Goal: Information Seeking & Learning: Learn about a topic

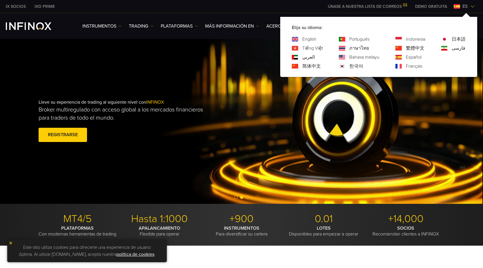
click at [307, 57] on link "العربي" at bounding box center [308, 57] width 12 height 7
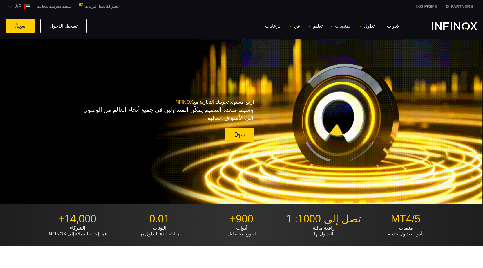
click at [331, 27] on img at bounding box center [331, 26] width 3 height 3
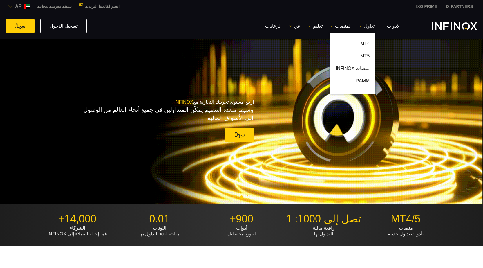
click at [369, 26] on link "تداول" at bounding box center [367, 26] width 16 height 7
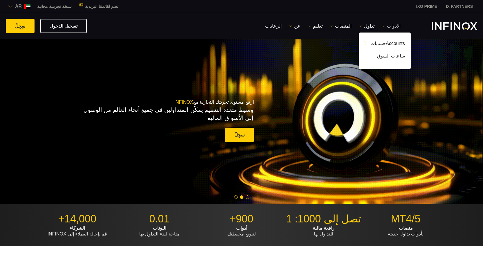
click at [393, 28] on link "الادوات" at bounding box center [391, 26] width 19 height 7
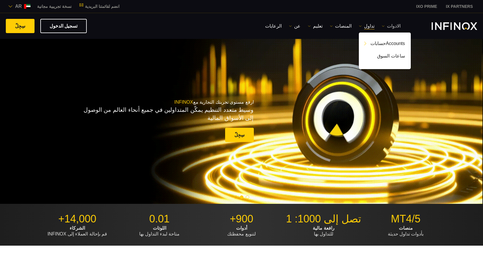
click at [393, 28] on link "الادوات" at bounding box center [391, 26] width 19 height 7
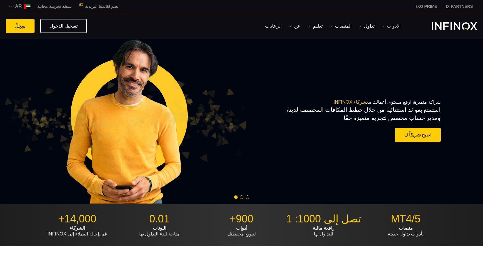
click at [385, 26] on link "الادوات" at bounding box center [391, 26] width 19 height 7
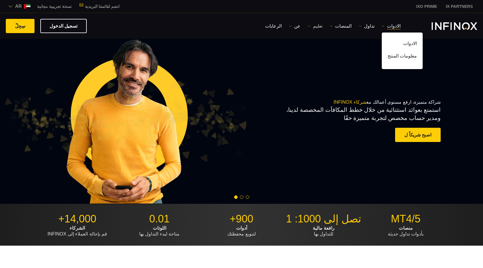
click at [321, 27] on link "تعليم" at bounding box center [315, 26] width 15 height 7
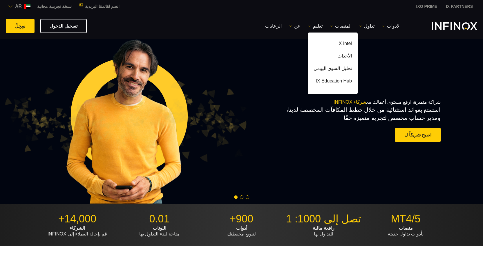
click at [299, 26] on link "عن" at bounding box center [295, 26] width 12 height 7
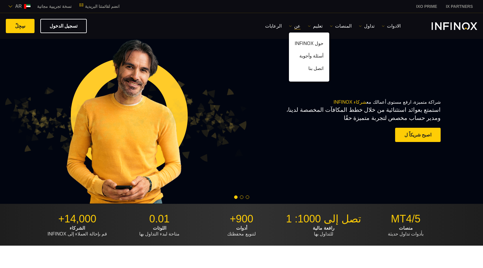
click at [298, 127] on div "شراكة متميزة، ارفع مستوى أعمالك مع شركاء INFINOX استمتع بعوائد استثنائية من خلا…" at bounding box center [335, 121] width 211 height 63
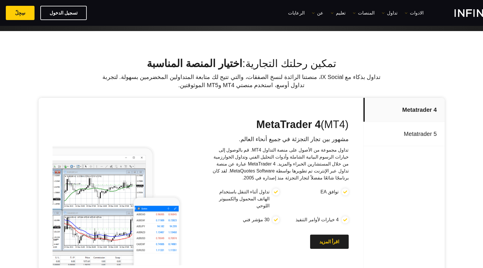
scroll to position [203, 0]
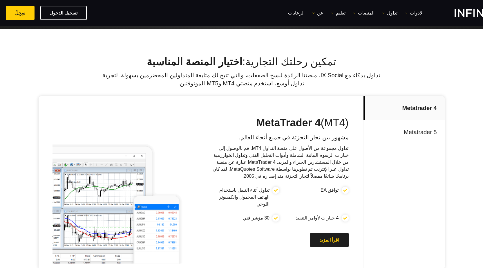
click at [428, 129] on p "Metatrader 5" at bounding box center [404, 132] width 81 height 24
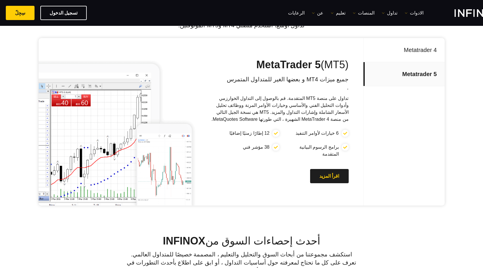
scroll to position [232, 0]
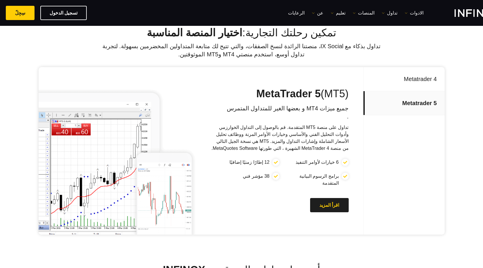
drag, startPoint x: 261, startPoint y: 93, endPoint x: 351, endPoint y: 91, distance: 90.6
click at [351, 91] on div "MetaTrader 5 (MT5) جميع ميزات MT4 و بعضها الغير للمتداول المتمرس . تداول على من…" at bounding box center [285, 150] width 156 height 167
click at [419, 83] on p "Metatrader 4" at bounding box center [404, 79] width 81 height 24
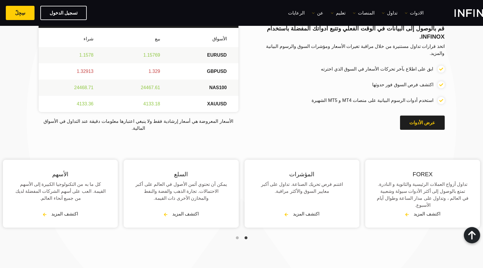
scroll to position [726, 0]
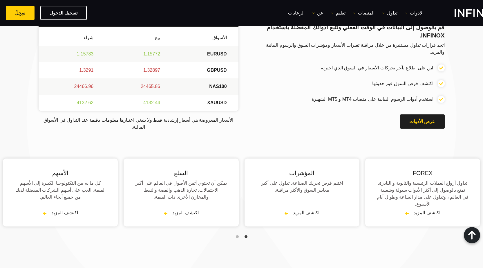
click at [237, 235] on span "Go to slide 2" at bounding box center [237, 236] width 3 height 3
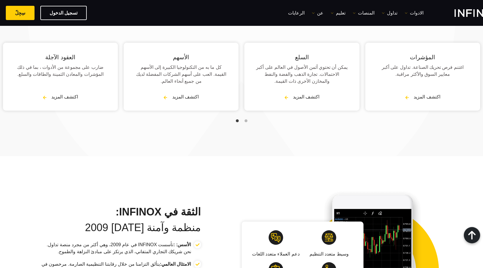
scroll to position [842, 0]
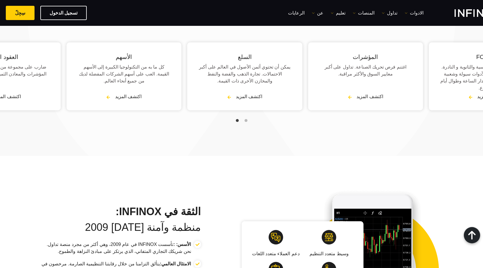
click at [49, 64] on p "ضارب على مجموعة من الأدوات ، بما في ذلك المؤشرات والمعادن الثمينة والطاقات والس…" at bounding box center [3, 71] width 92 height 14
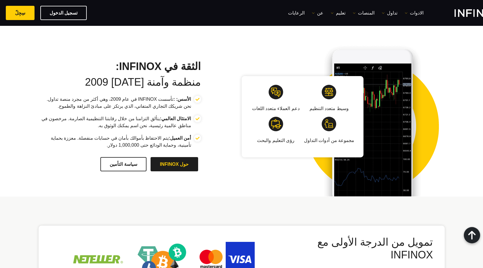
scroll to position [1045, 0]
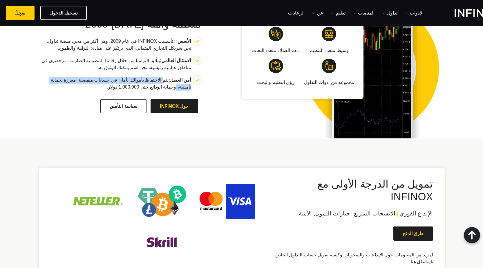
drag, startPoint x: 158, startPoint y: 57, endPoint x: 51, endPoint y: 57, distance: 107.1
click at [51, 77] on p "أمن العميل: يتم الاحتفاظ بأموالك بأمان في حسابات منفصلة. معززة بحماية تأمينية، …" at bounding box center [115, 84] width 153 height 14
drag, startPoint x: 180, startPoint y: 66, endPoint x: 127, endPoint y: 65, distance: 53.1
click at [127, 77] on p "أمن العميل: يتم الاحتفاظ بأموالك بأمان في حسابات منفصلة. معززة بحماية تأمينية، …" at bounding box center [115, 84] width 153 height 14
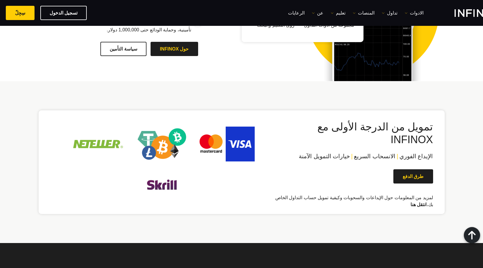
scroll to position [1103, 0]
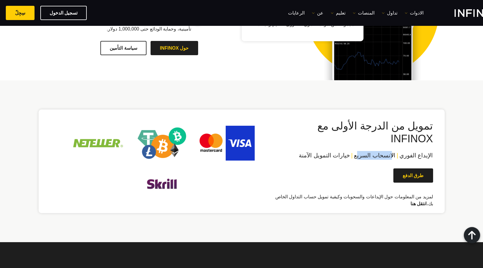
drag, startPoint x: 395, startPoint y: 123, endPoint x: 361, endPoint y: 123, distance: 34.8
click at [361, 152] on span "الانسحاب السريع" at bounding box center [375, 155] width 42 height 6
click at [375, 120] on div "تمويل من الدرجة الأولى مع INFINOX الإيداع الفوري | الانسحاب السريع | خيارات الت…" at bounding box center [353, 164] width 159 height 88
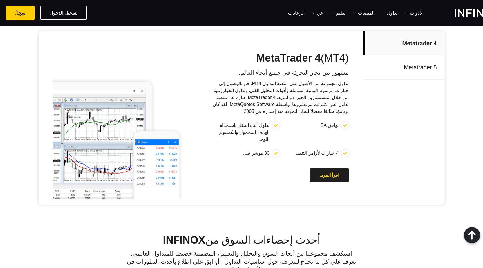
scroll to position [0, 0]
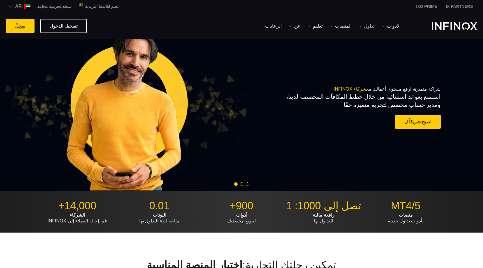
click at [367, 24] on link "تداول" at bounding box center [367, 26] width 16 height 7
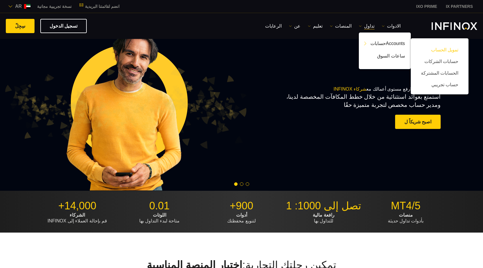
click at [440, 53] on link "تمويل الحساب" at bounding box center [440, 50] width 46 height 12
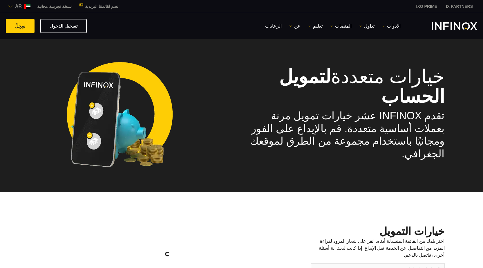
select select "***"
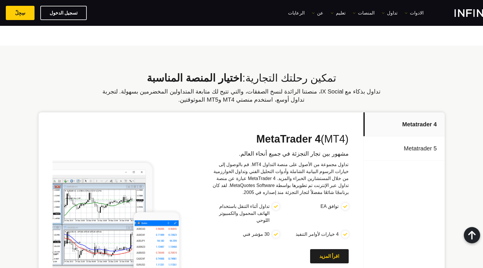
scroll to position [377, 0]
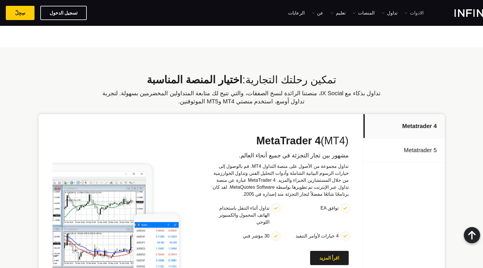
click at [422, 12] on link "الادوات" at bounding box center [414, 13] width 19 height 7
click at [428, 43] on link "معلومات المنتج" at bounding box center [425, 44] width 41 height 12
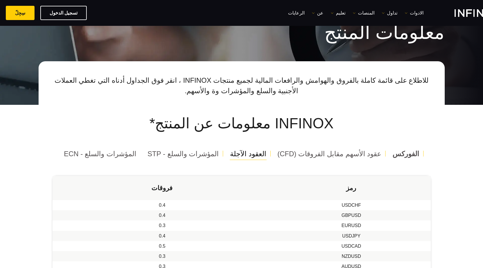
scroll to position [58, 0]
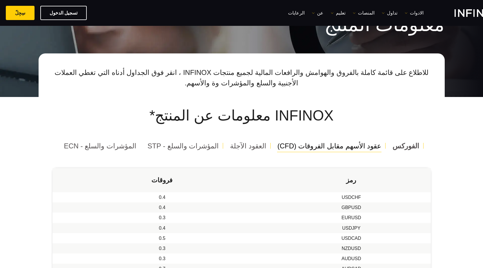
click at [344, 149] on span "عقود الأسهم مقابل الفروقات (CFD)" at bounding box center [330, 146] width 104 height 8
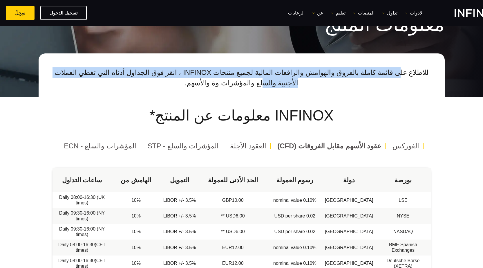
drag, startPoint x: 392, startPoint y: 73, endPoint x: 66, endPoint y: 70, distance: 325.7
click at [66, 70] on p "للاطلاع على قائمة كاملة بالفروق والهوامش والرافعات المالية لجميع منتجات INFINOX…" at bounding box center [242, 77] width 379 height 21
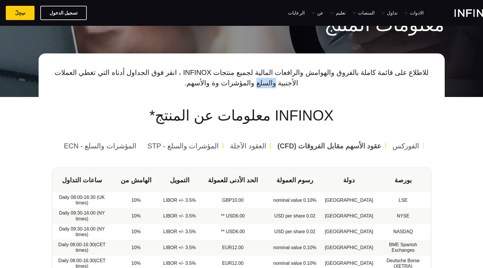
drag, startPoint x: 66, startPoint y: 70, endPoint x: 69, endPoint y: 69, distance: 3.5
click at [66, 70] on p "للاطلاع على قائمة كاملة بالفروق والهوامش والرافعات المالية لجميع منتجات INFINOX…" at bounding box center [242, 77] width 379 height 21
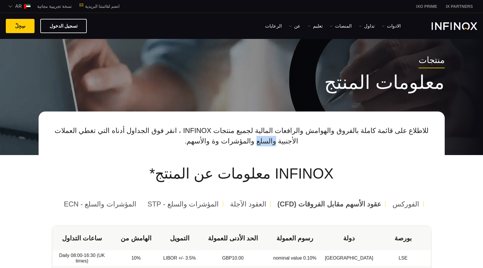
scroll to position [0, 0]
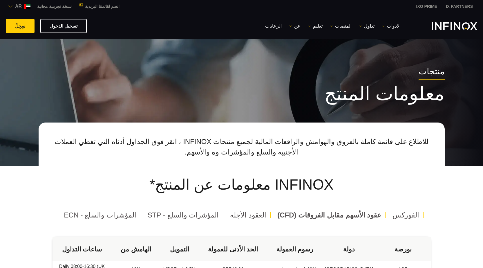
click at [126, 137] on p "للاطلاع على قائمة كاملة بالفروق والهوامش والرافعات المالية لجميع منتجات INFINOX…" at bounding box center [242, 146] width 379 height 21
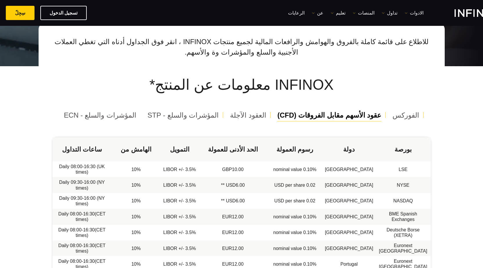
scroll to position [87, 0]
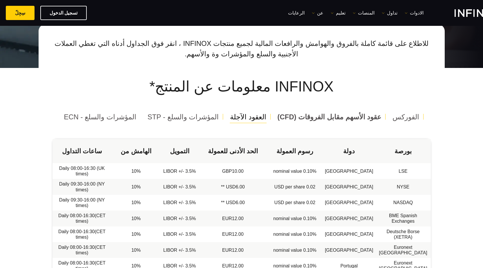
click at [242, 116] on span "العقود الآجلة" at bounding box center [248, 117] width 36 height 8
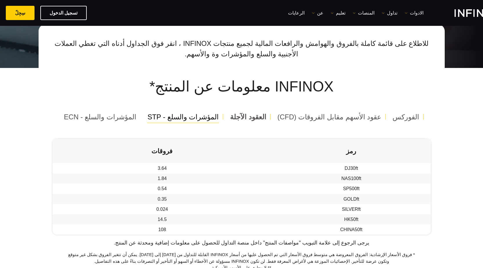
click at [179, 116] on span "المؤشرات والسلع - STP" at bounding box center [182, 117] width 71 height 8
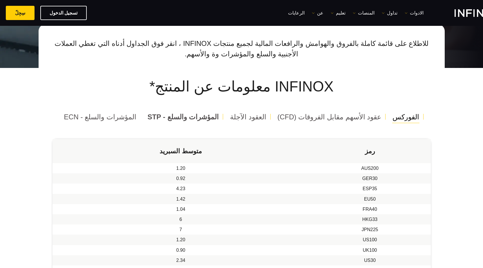
click at [394, 117] on span "الفوركس" at bounding box center [406, 117] width 27 height 8
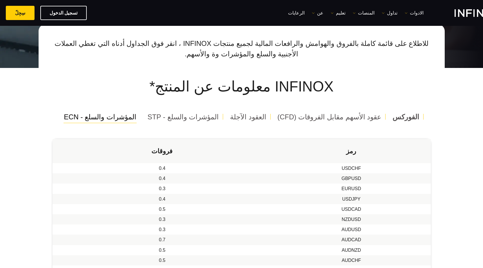
click at [115, 122] on div "المؤشرات والسلع - ECN" at bounding box center [100, 116] width 82 height 15
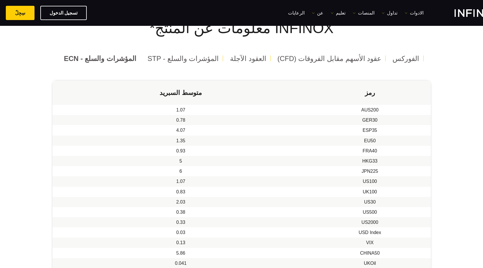
scroll to position [145, 0]
click at [238, 58] on span "العقود الآجلة" at bounding box center [248, 59] width 36 height 8
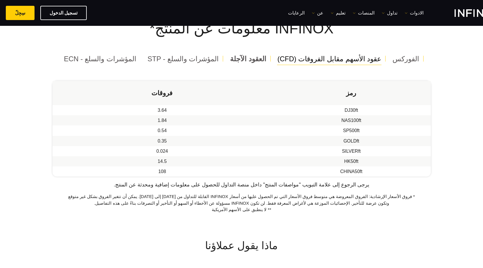
click at [303, 61] on span "عقود الأسهم مقابل الفروقات (CFD)" at bounding box center [330, 59] width 104 height 8
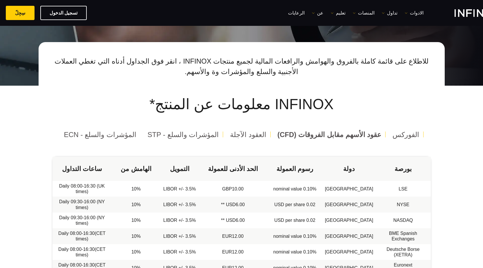
scroll to position [0, 0]
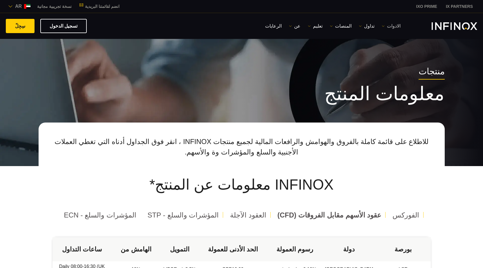
click at [385, 26] on link "الادوات" at bounding box center [391, 26] width 19 height 7
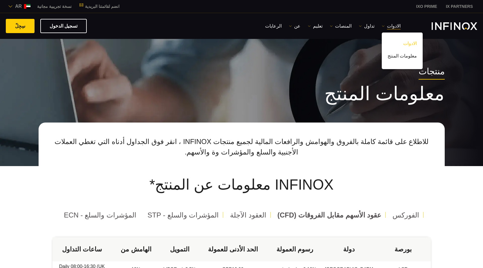
click at [407, 44] on link "الادوات" at bounding box center [402, 44] width 41 height 12
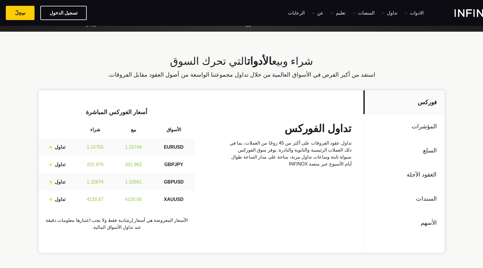
scroll to position [174, 0]
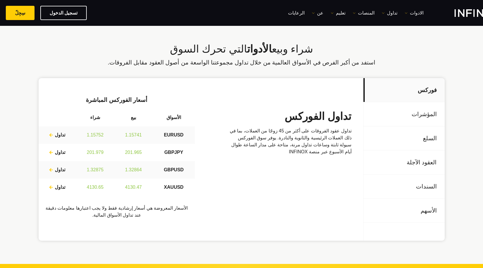
click at [394, 126] on p "السلع" at bounding box center [404, 138] width 81 height 24
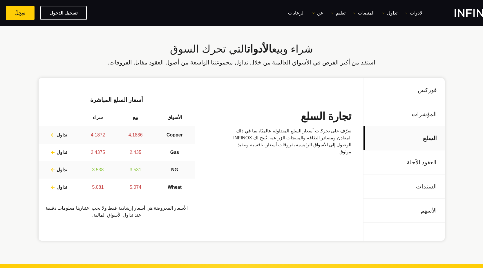
click at [395, 163] on p "العقود الآجلة" at bounding box center [404, 162] width 81 height 24
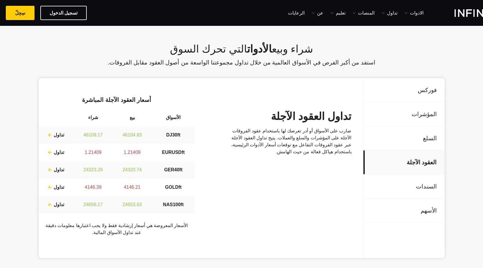
click at [397, 184] on p "السندات" at bounding box center [404, 186] width 81 height 24
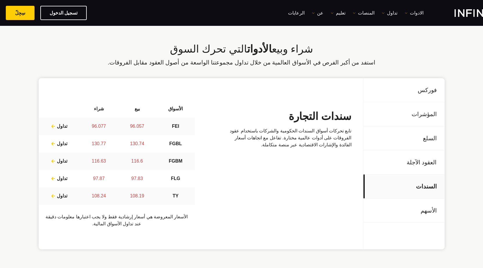
click at [426, 92] on p "فوركس" at bounding box center [404, 90] width 81 height 24
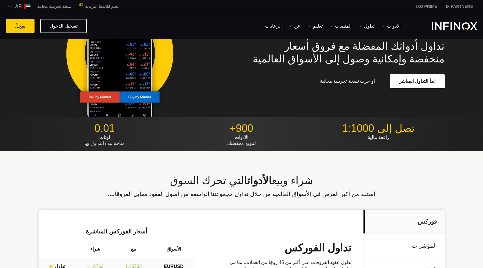
scroll to position [0, 0]
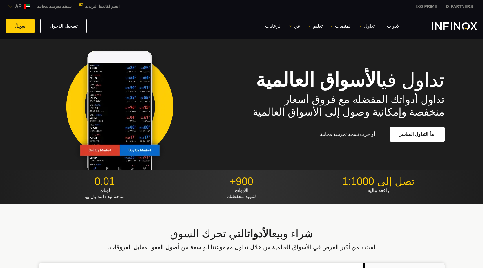
click at [361, 24] on link "تداول" at bounding box center [367, 26] width 16 height 7
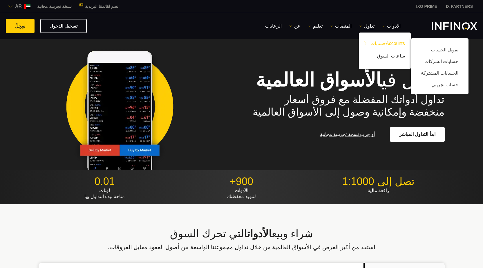
click at [397, 44] on link "Accountsحسابات" at bounding box center [385, 44] width 52 height 12
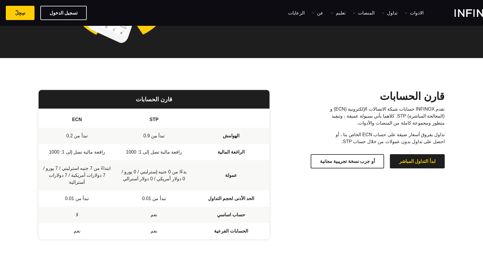
scroll to position [116, 0]
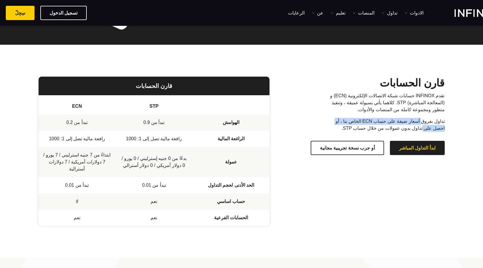
drag, startPoint x: 411, startPoint y: 122, endPoint x: 327, endPoint y: 119, distance: 83.7
click at [327, 119] on div "قارن الحسابات تقدم INFINOX حسابات شبكة الاتصالات الإلكترونية (ECN) و (المعالجة …" at bounding box center [362, 116] width 163 height 78
drag, startPoint x: 438, startPoint y: 129, endPoint x: 372, endPoint y: 127, distance: 65.9
click at [372, 127] on p "تداول بفروق أسعار ضيقة على حساب ECN الخاص بنا ، أو احصل على تداول بدون عمولات م…" at bounding box center [387, 125] width 116 height 14
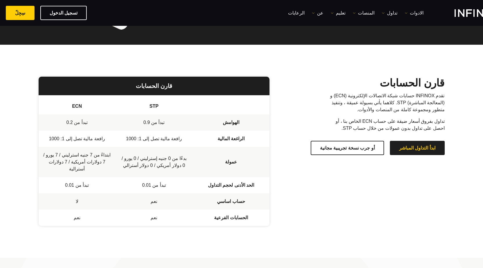
scroll to position [0, 0]
drag, startPoint x: 141, startPoint y: 123, endPoint x: 165, endPoint y: 123, distance: 24.1
click at [165, 123] on td "تبدأ من 0.9" at bounding box center [154, 122] width 77 height 16
drag, startPoint x: 103, startPoint y: 140, endPoint x: 57, endPoint y: 139, distance: 46.2
click at [58, 139] on td "رافعة مالية تصل إلى 1: 1000" at bounding box center [77, 139] width 77 height 16
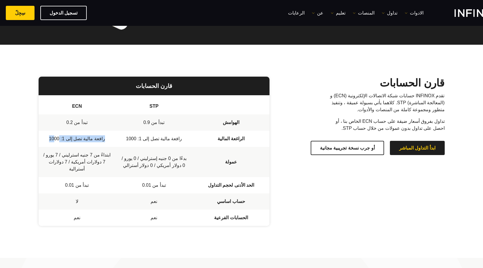
click at [57, 139] on td "رافعة مالية تصل إلى 1: 1000" at bounding box center [77, 139] width 77 height 16
drag, startPoint x: 108, startPoint y: 164, endPoint x: 80, endPoint y: 164, distance: 27.9
click at [80, 164] on td "ابتداءً من 7 جنيه استرليني / 7 يورو / 7 دولارات أمريكية / 7 دولارات أسترالية" at bounding box center [77, 162] width 77 height 30
click at [92, 155] on td "ابتداءً من 7 جنيه استرليني / 7 يورو / 7 دولارات أمريكية / 7 دولارات أسترالية" at bounding box center [77, 162] width 77 height 30
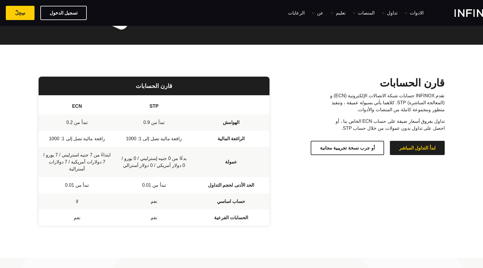
click at [89, 154] on td "ابتداءً من 7 جنيه استرليني / 7 يورو / 7 دولارات أمريكية / 7 دولارات أسترالية" at bounding box center [77, 162] width 77 height 30
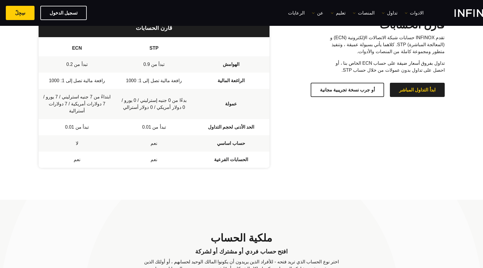
scroll to position [145, 0]
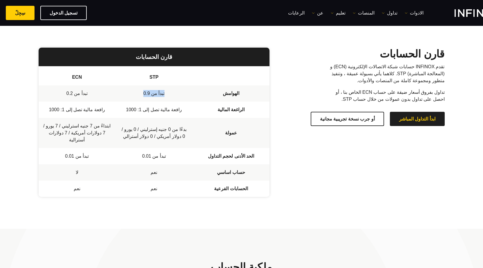
drag, startPoint x: 144, startPoint y: 93, endPoint x: 165, endPoint y: 93, distance: 20.6
click at [165, 93] on td "تبدأ من 0.9" at bounding box center [154, 93] width 77 height 16
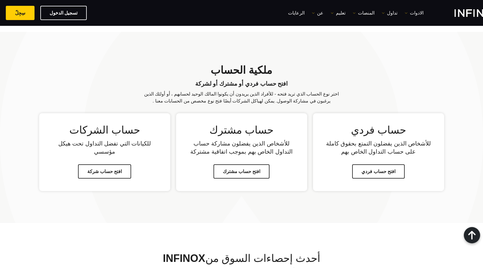
scroll to position [348, 0]
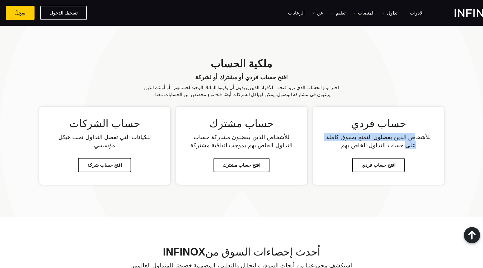
drag, startPoint x: 412, startPoint y: 131, endPoint x: 328, endPoint y: 129, distance: 84.8
click at [328, 133] on p "للأشخاص الذين يفضلون التمتع بحقوق كاملة على حساب التداول الخاص بهم" at bounding box center [379, 141] width 108 height 16
click at [373, 138] on p "للأشخاص الذين يفضلون التمتع بحقوق كاملة على حساب التداول الخاص بهم" at bounding box center [379, 141] width 108 height 16
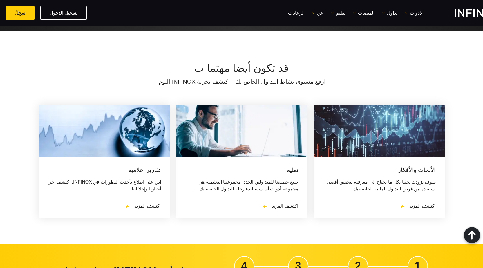
scroll to position [726, 0]
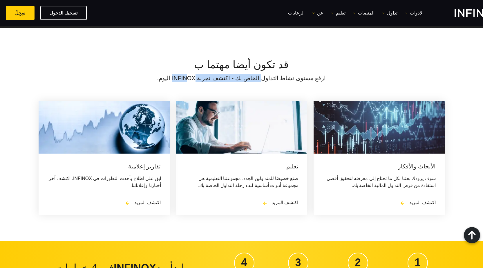
drag, startPoint x: 237, startPoint y: 63, endPoint x: 196, endPoint y: 63, distance: 41.5
click at [196, 74] on p "ارفع مستوى نشاط التداول الخاص بك - اكتشف تجربة INFINOX اليوم." at bounding box center [242, 78] width 406 height 8
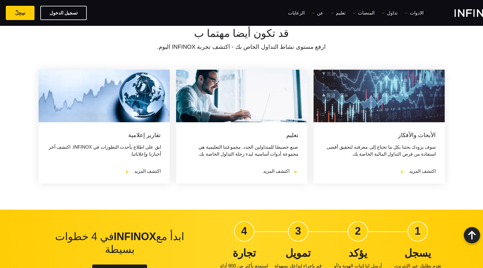
scroll to position [784, 0]
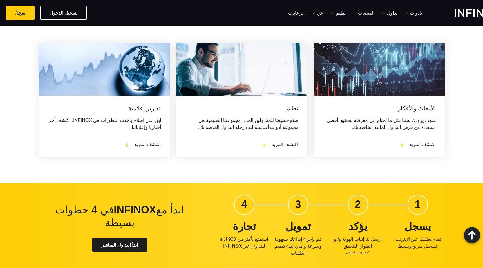
click at [368, 14] on link "المنصات" at bounding box center [364, 13] width 22 height 7
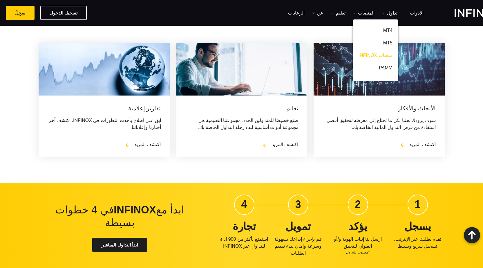
click at [374, 55] on link "منصات INFINOX" at bounding box center [376, 56] width 46 height 12
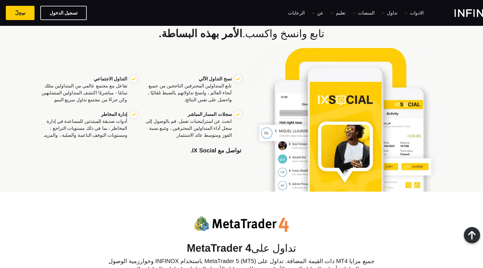
scroll to position [203, 0]
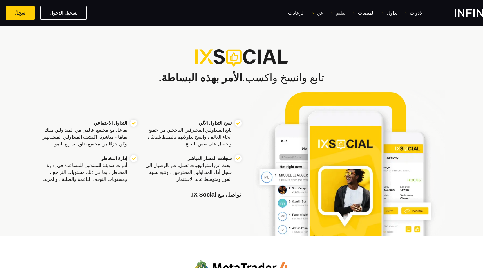
click at [331, 10] on link "تعليم" at bounding box center [338, 13] width 15 height 7
click at [322, 14] on link "عن" at bounding box center [318, 13] width 12 height 7
click at [323, 29] on link "حول INFINOX" at bounding box center [332, 31] width 40 height 12
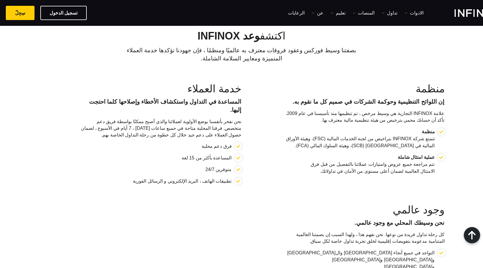
scroll to position [581, 0]
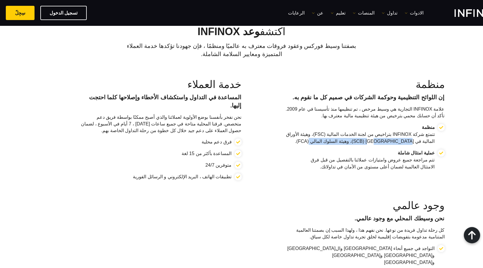
drag, startPoint x: 429, startPoint y: 135, endPoint x: 353, endPoint y: 133, distance: 75.8
click at [353, 133] on p "منظمة تتمتع شركة INFINOX بتراخيص من لجنة الخدمات المالية (FSC)، وهيئة الأوراق ا…" at bounding box center [358, 134] width 153 height 21
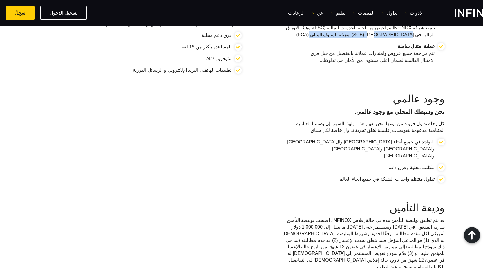
scroll to position [697, 0]
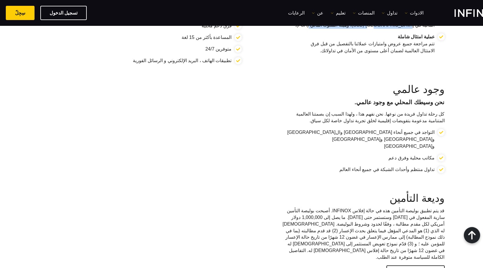
drag, startPoint x: 445, startPoint y: 88, endPoint x: 357, endPoint y: 89, distance: 87.7
click at [357, 99] on strong "نحن وسيطك المحلي مع وجود عالمي." at bounding box center [400, 102] width 90 height 6
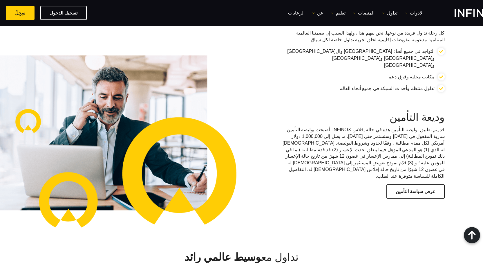
scroll to position [784, 0]
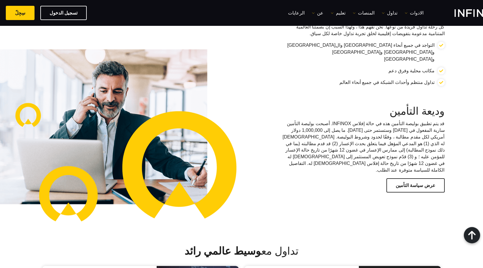
click at [392, 105] on h3 "وديعة التأمين" at bounding box center [363, 111] width 163 height 12
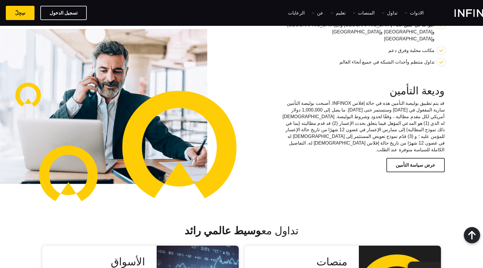
scroll to position [813, 0]
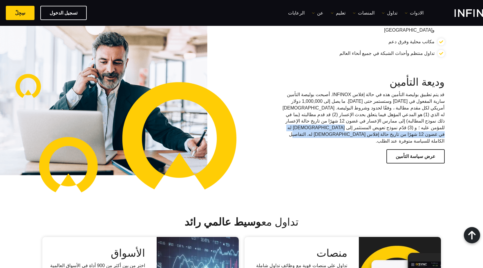
drag, startPoint x: 446, startPoint y: 98, endPoint x: 285, endPoint y: 98, distance: 161.4
click at [285, 98] on p "قد يتم تطبيق بوليصة التأمين هذه في حالة إفلاس INFINOX. أصبحت بوليصة التأمين سار…" at bounding box center [363, 117] width 163 height 53
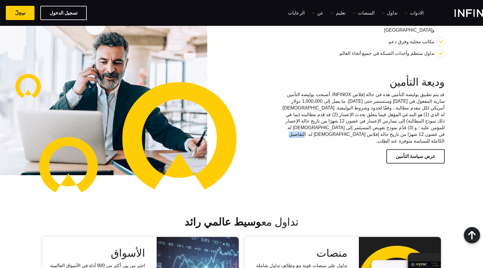
click at [285, 98] on p "قد يتم تطبيق بوليصة التأمين هذه في حالة إفلاس INFINOX. أصبحت بوليصة التأمين سار…" at bounding box center [363, 117] width 163 height 53
click at [379, 99] on p "قد يتم تطبيق بوليصة التأمين هذه في حالة إفلاس INFINOX. أصبحت بوليصة التأمين سار…" at bounding box center [363, 117] width 163 height 53
drag, startPoint x: 293, startPoint y: 65, endPoint x: 329, endPoint y: 68, distance: 36.6
click at [329, 91] on p "قد يتم تطبيق بوليصة التأمين هذه في حالة إفلاس INFINOX. أصبحت بوليصة التأمين سار…" at bounding box center [363, 117] width 163 height 53
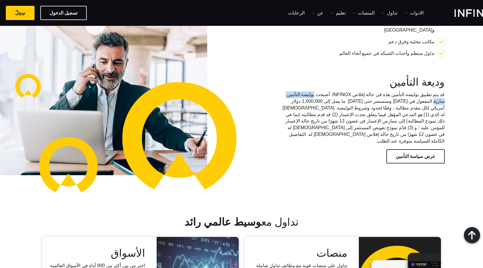
click at [329, 91] on p "قد يتم تطبيق بوليصة التأمين هذه في حالة إفلاس INFINOX. أصبحت بوليصة التأمين سار…" at bounding box center [363, 117] width 163 height 53
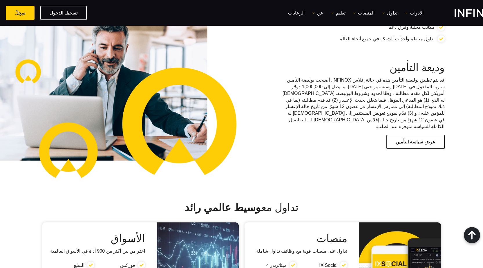
scroll to position [784, 0]
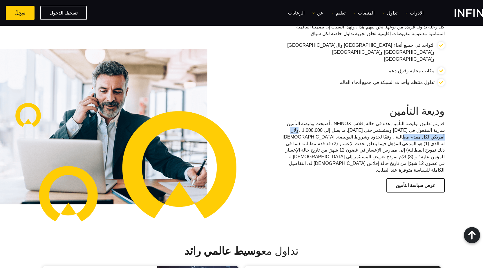
drag, startPoint x: 329, startPoint y: 101, endPoint x: 285, endPoint y: 102, distance: 44.4
click at [285, 120] on p "قد يتم تطبيق بوليصة التأمين هذه في حالة إفلاس INFINOX. أصبحت بوليصة التأمين سار…" at bounding box center [363, 146] width 163 height 53
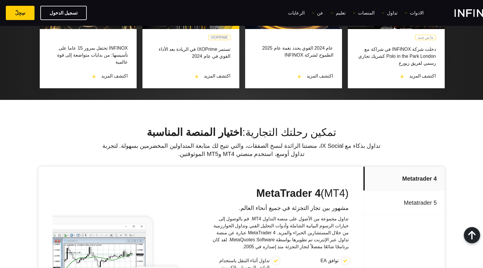
scroll to position [1626, 0]
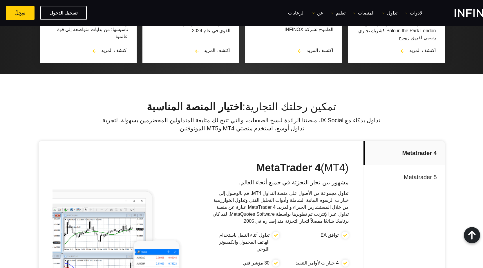
click at [397, 165] on p "Metatrader 5" at bounding box center [404, 177] width 81 height 24
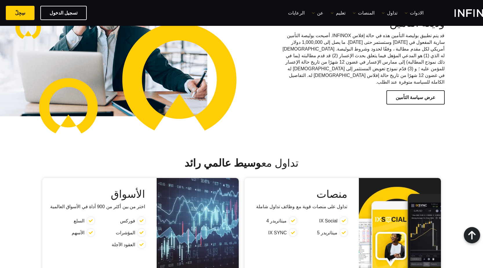
scroll to position [0, 0]
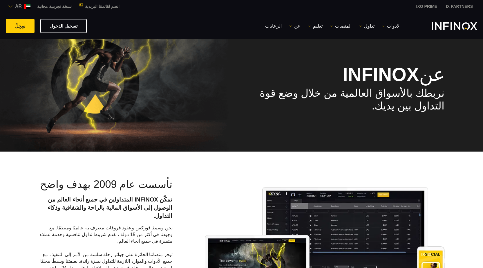
click at [294, 26] on link "عن" at bounding box center [295, 26] width 12 height 7
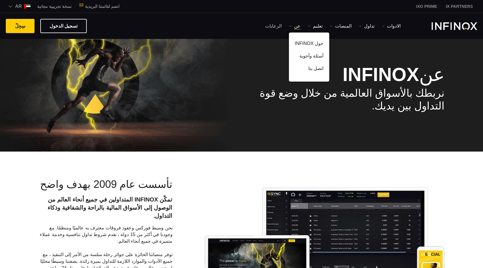
click at [278, 26] on link "الرعايات" at bounding box center [273, 26] width 17 height 7
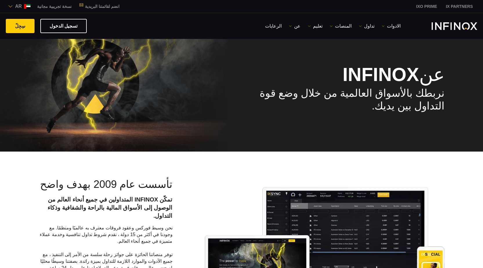
click at [448, 24] on img "INFINOX Logo" at bounding box center [455, 26] width 46 height 8
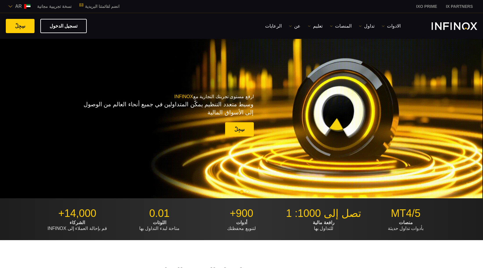
click at [20, 26] on span at bounding box center [20, 26] width 0 height 0
